Goal: Task Accomplishment & Management: Manage account settings

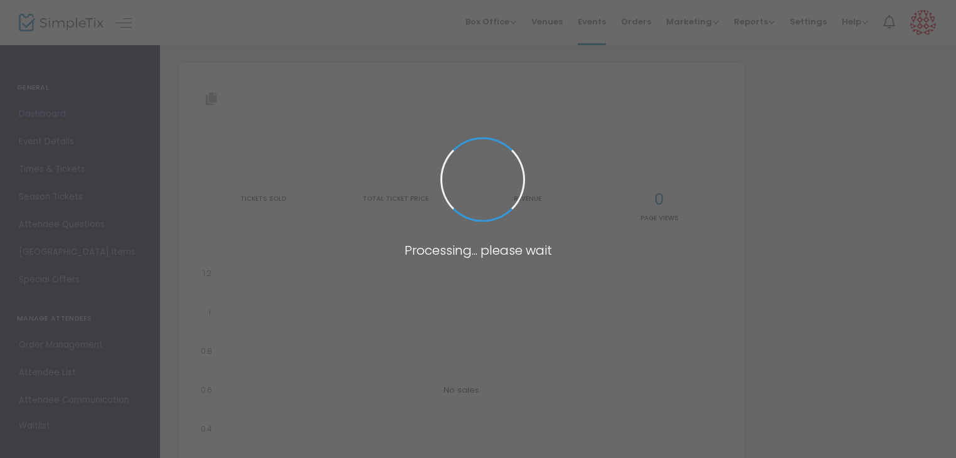
type input "[URL][DOMAIN_NAME]"
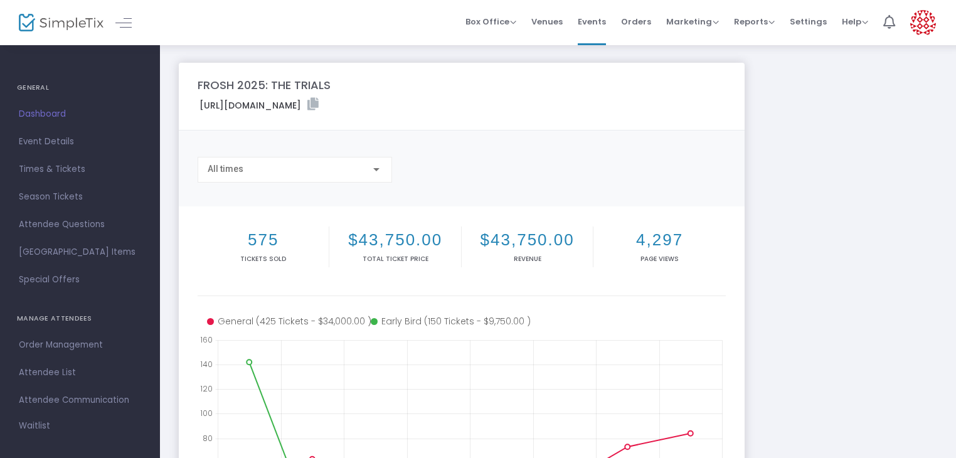
scroll to position [135, 0]
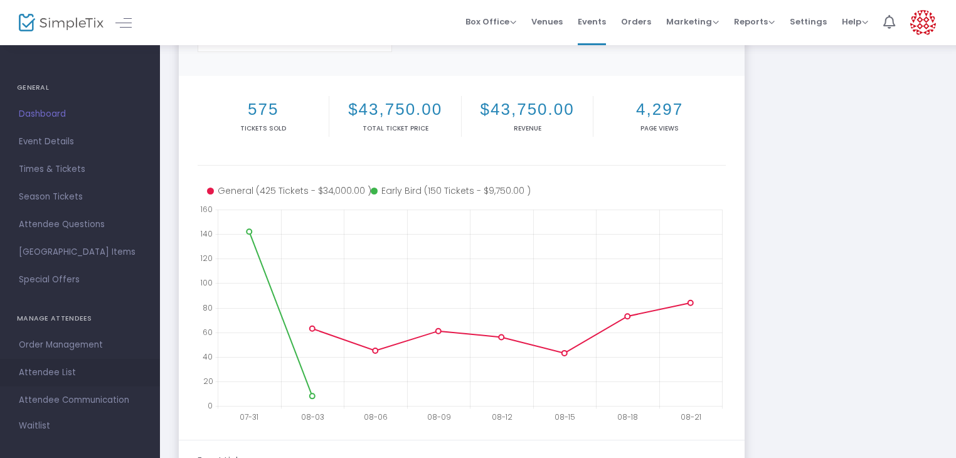
click at [80, 369] on span "Attendee List" at bounding box center [80, 372] width 122 height 16
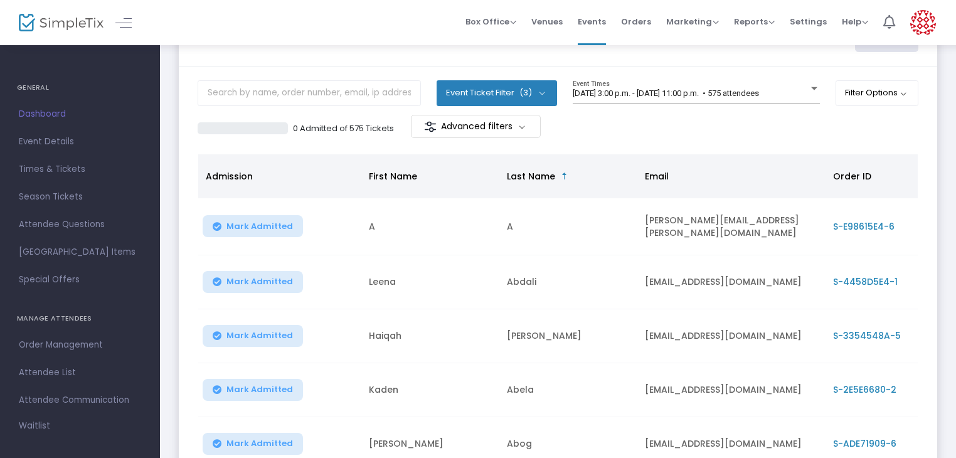
scroll to position [59, 0]
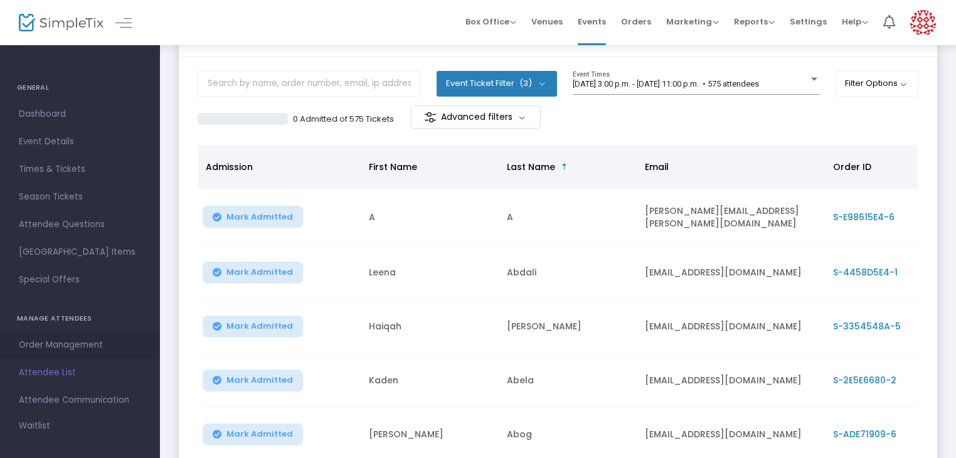
click at [90, 352] on span "Order Management" at bounding box center [80, 345] width 122 height 16
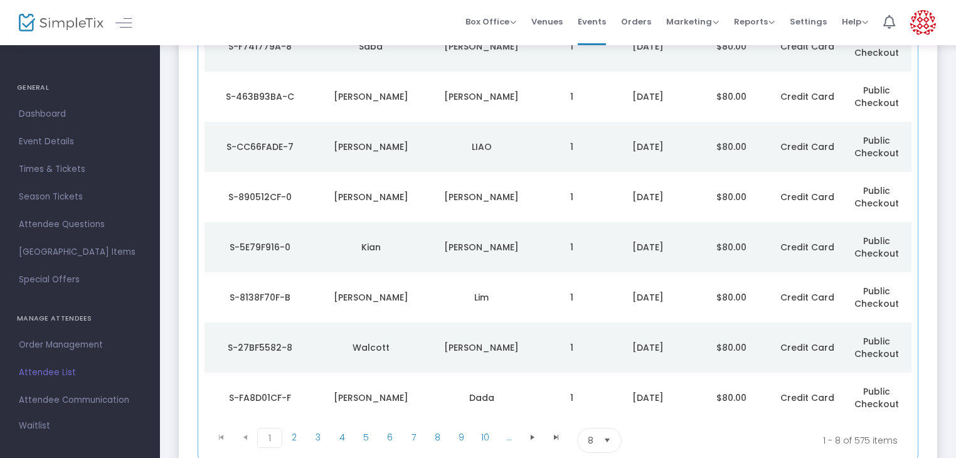
scroll to position [295, 0]
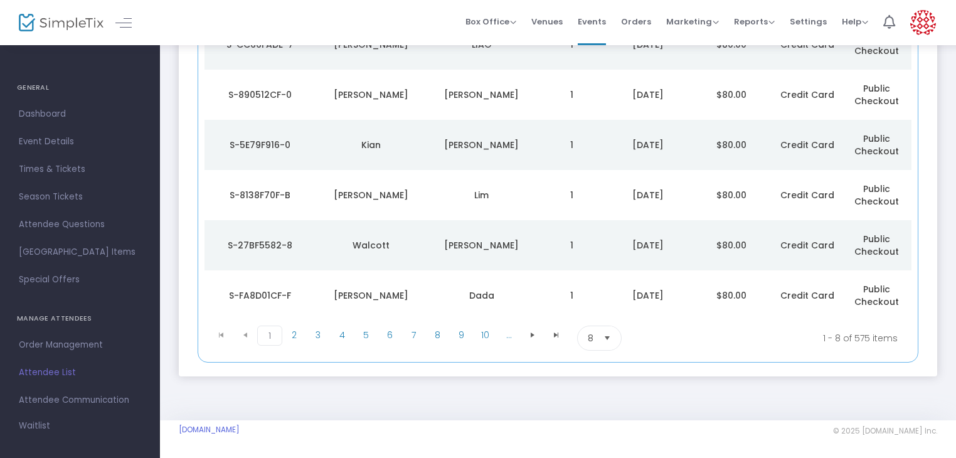
click at [609, 336] on span "Select" at bounding box center [607, 338] width 21 height 21
click at [595, 419] on span "50" at bounding box center [592, 414] width 11 height 13
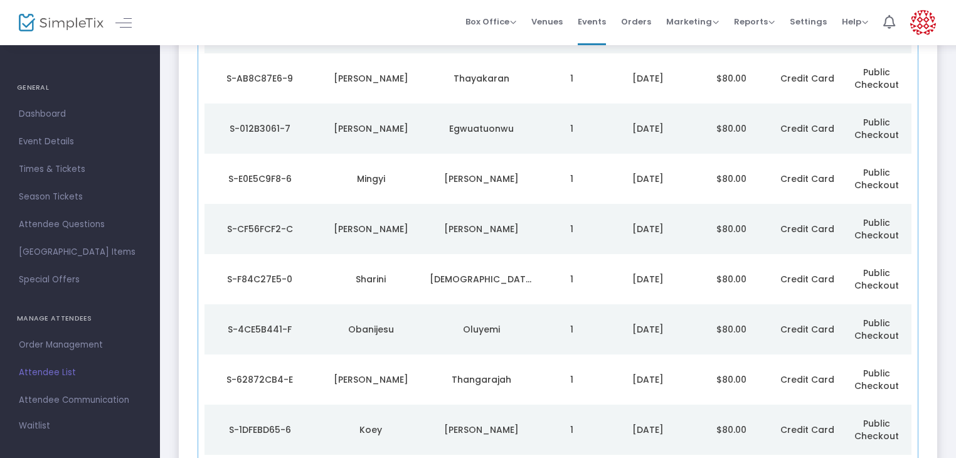
scroll to position [918, 0]
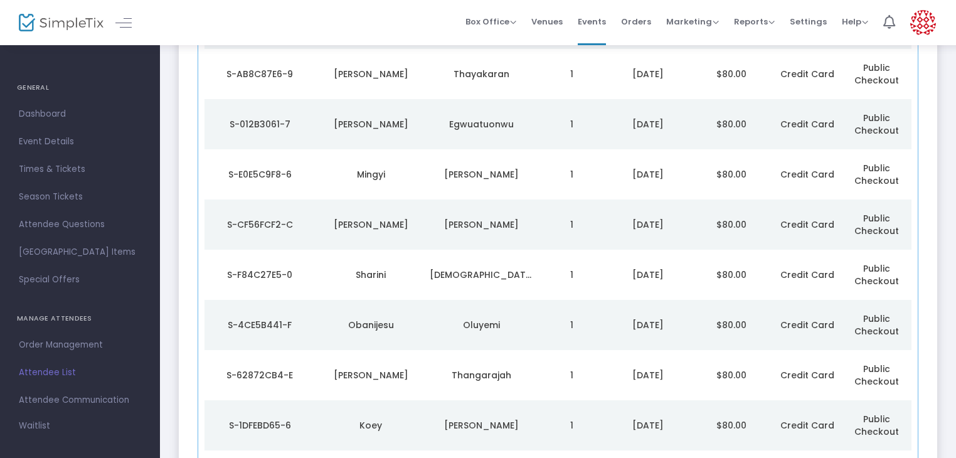
click at [655, 133] on td "2025-08-24" at bounding box center [648, 124] width 83 height 50
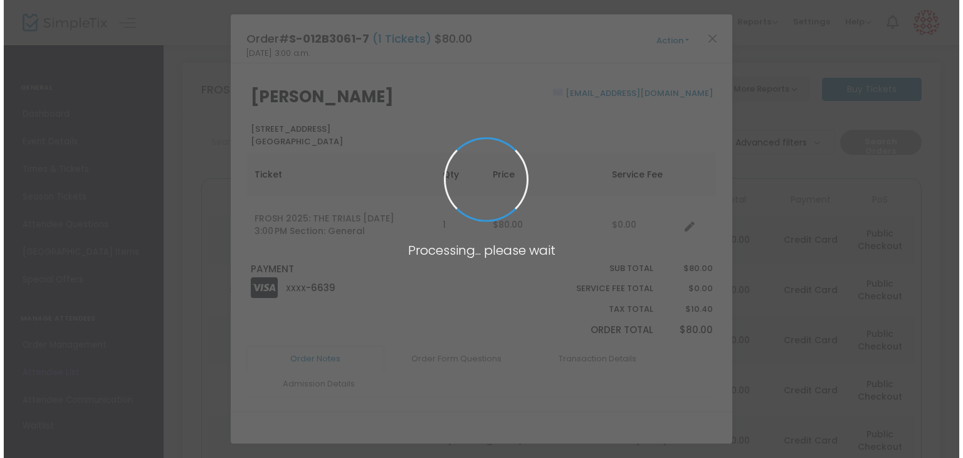
scroll to position [0, 0]
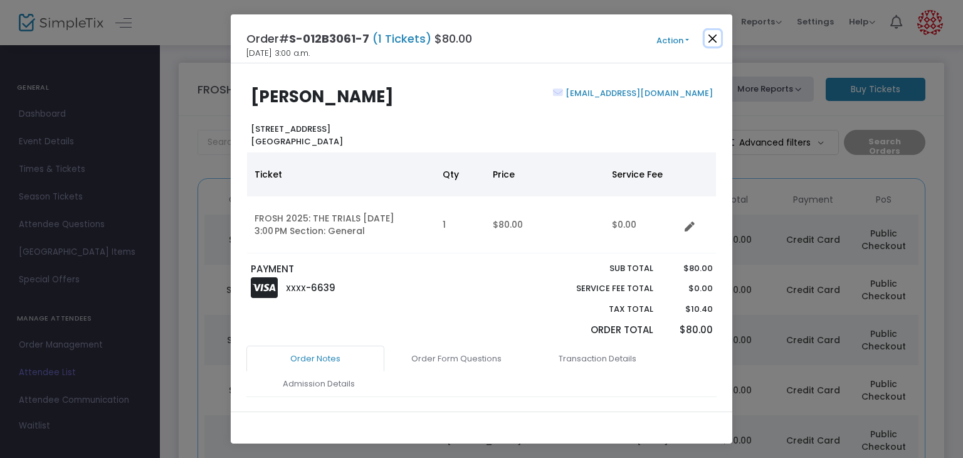
click at [713, 40] on button "Close" at bounding box center [713, 38] width 16 height 16
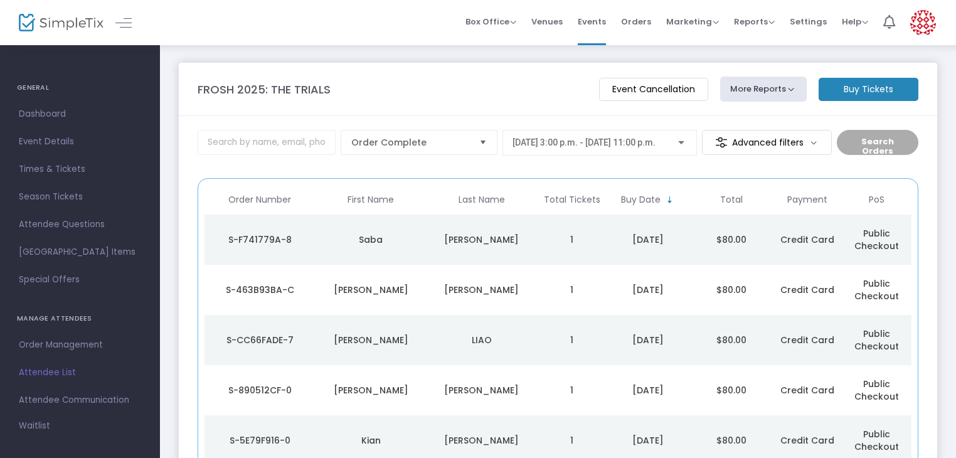
click at [614, 95] on m-button "Event Cancellation" at bounding box center [653, 89] width 109 height 23
click at [57, 121] on span "Dashboard" at bounding box center [80, 114] width 122 height 16
